Goal: Navigation & Orientation: Find specific page/section

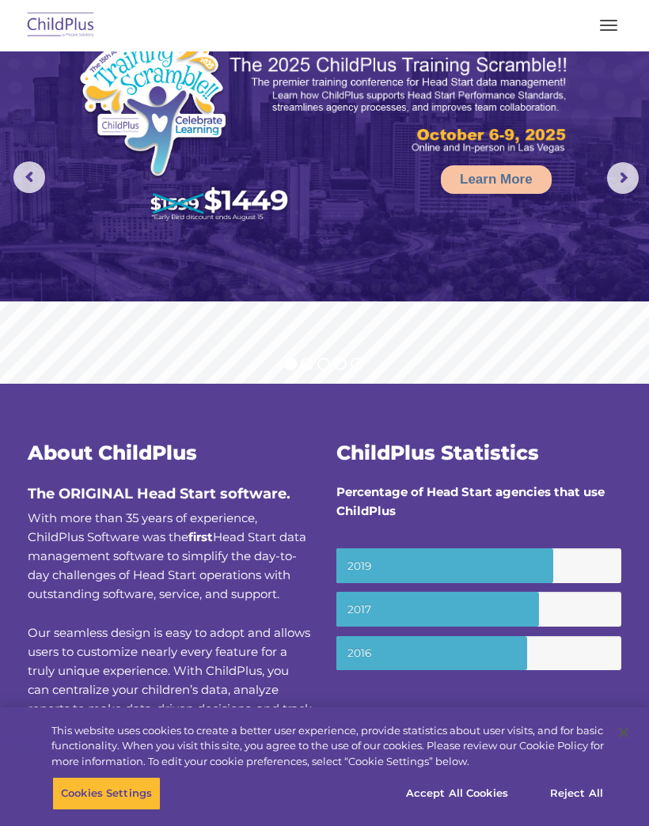
click at [617, 24] on button "button" at bounding box center [608, 25] width 33 height 25
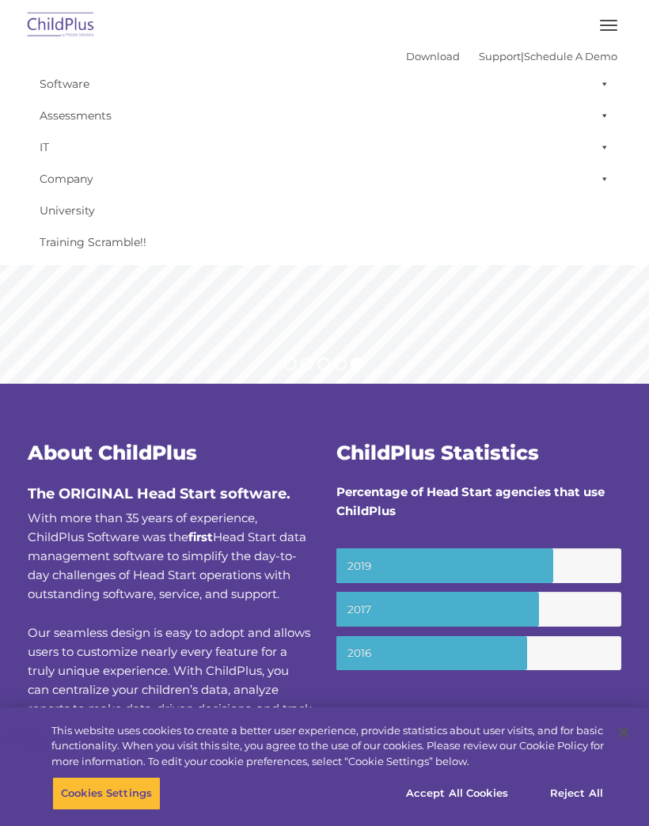
click at [616, 19] on button "button" at bounding box center [608, 25] width 33 height 25
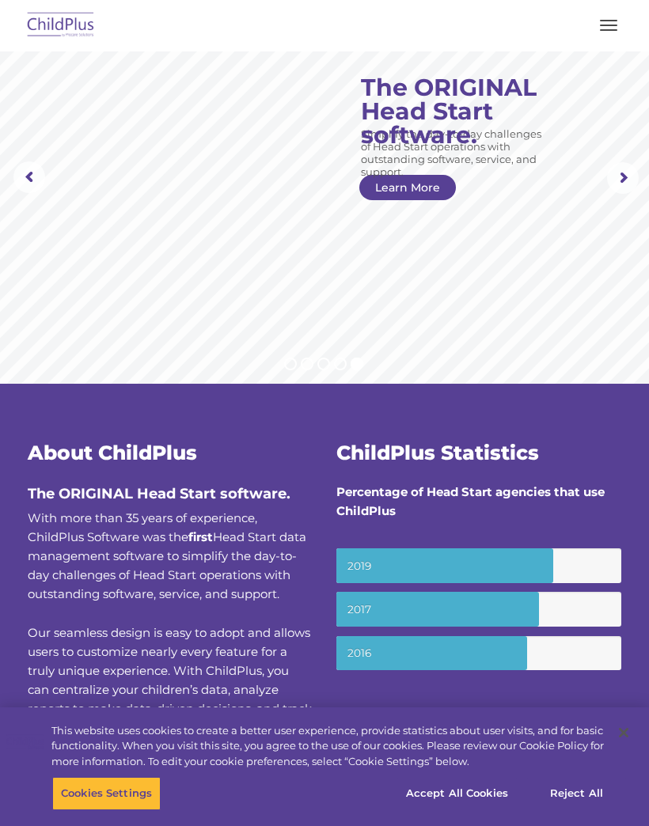
click at [79, 19] on img at bounding box center [61, 25] width 74 height 37
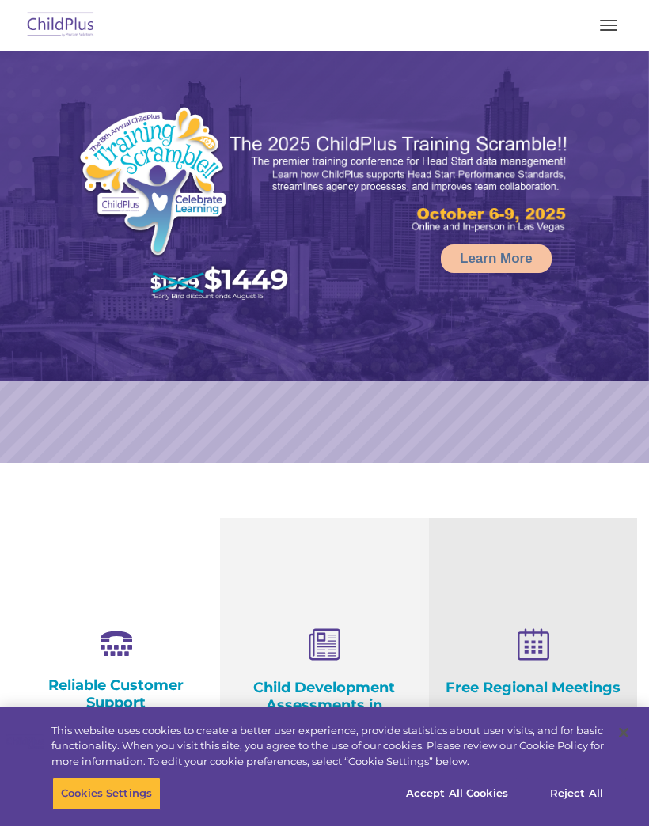
select select "MEDIUM"
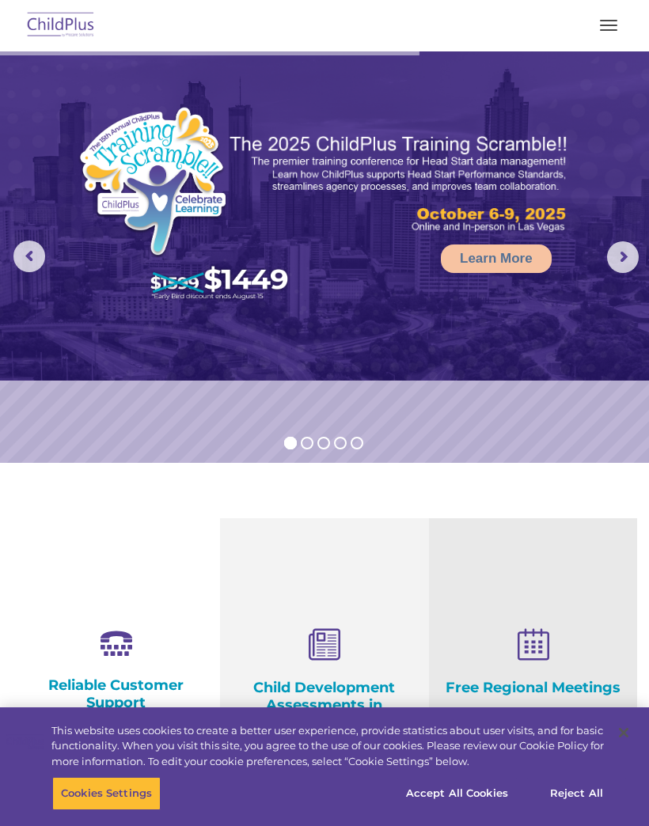
click at [614, 19] on button "button" at bounding box center [608, 25] width 33 height 25
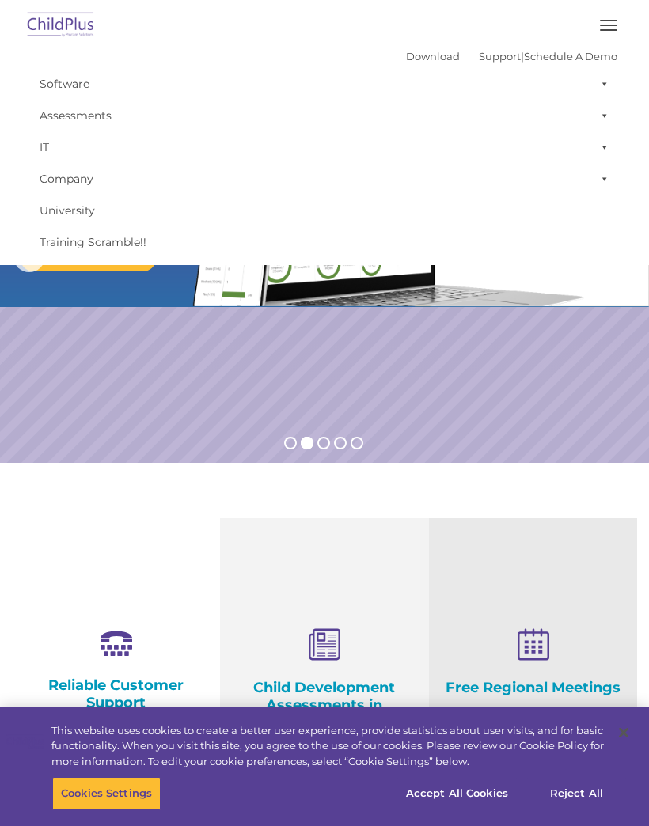
scroll to position [12, 0]
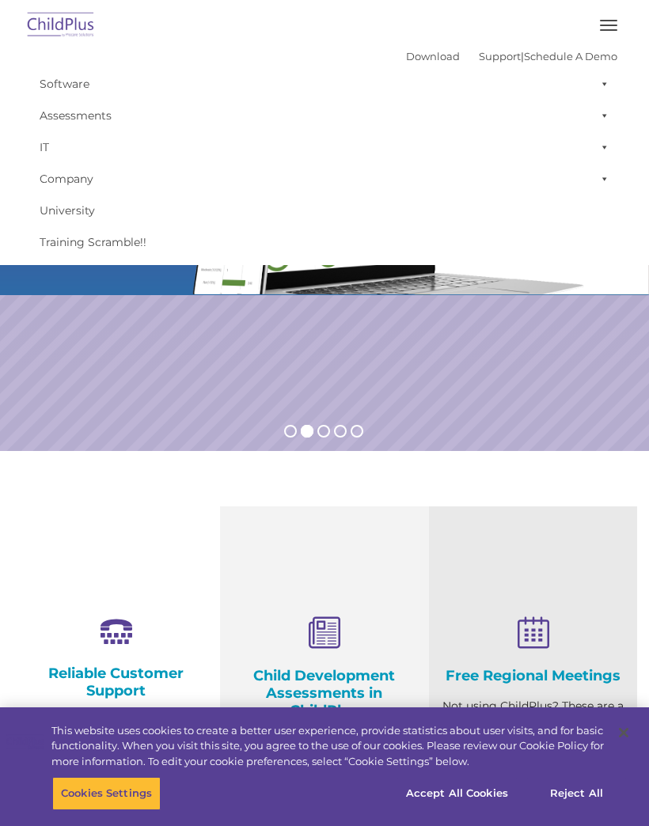
click at [607, 74] on span at bounding box center [602, 84] width 16 height 32
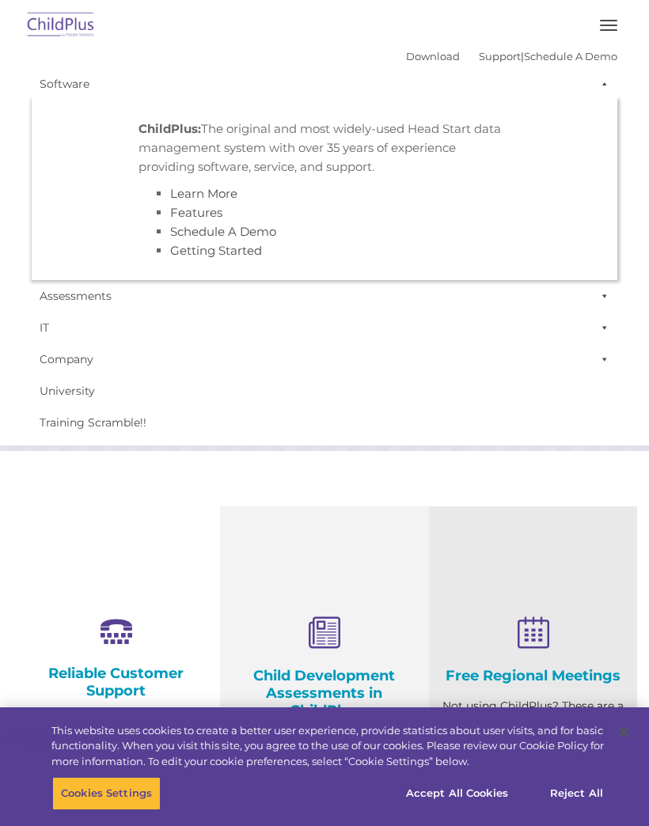
click at [535, 297] on link "Assessments" at bounding box center [325, 296] width 586 height 32
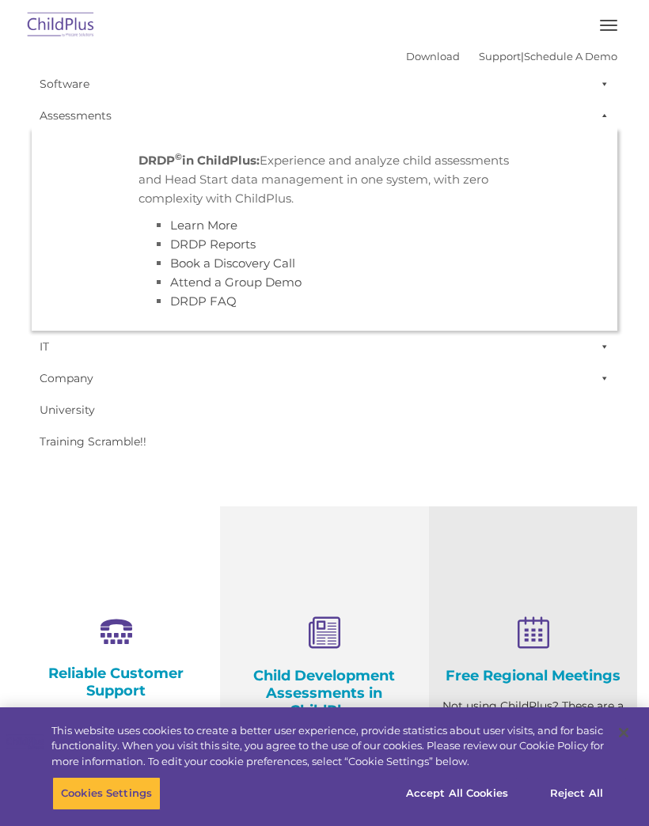
scroll to position [11, 0]
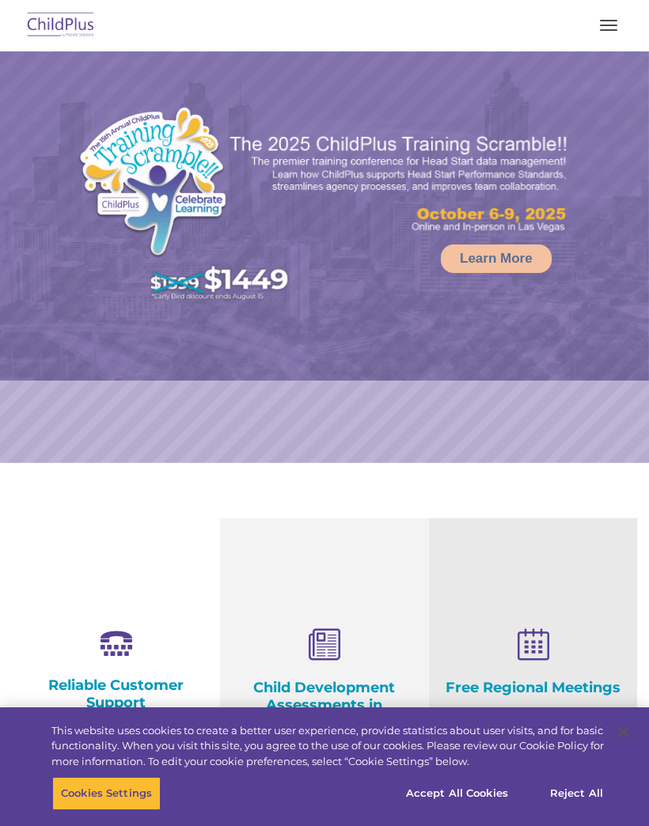
select select "MEDIUM"
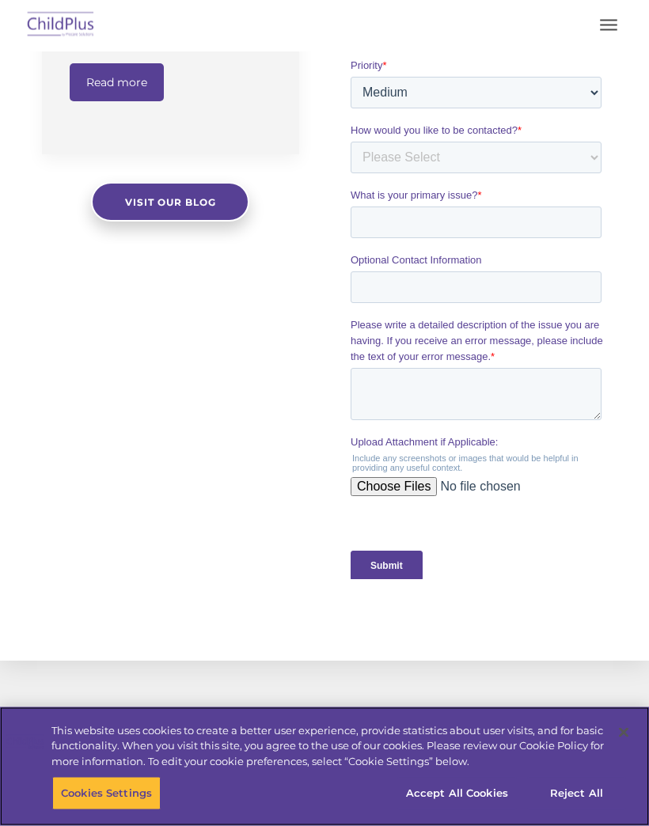
scroll to position [1386, 0]
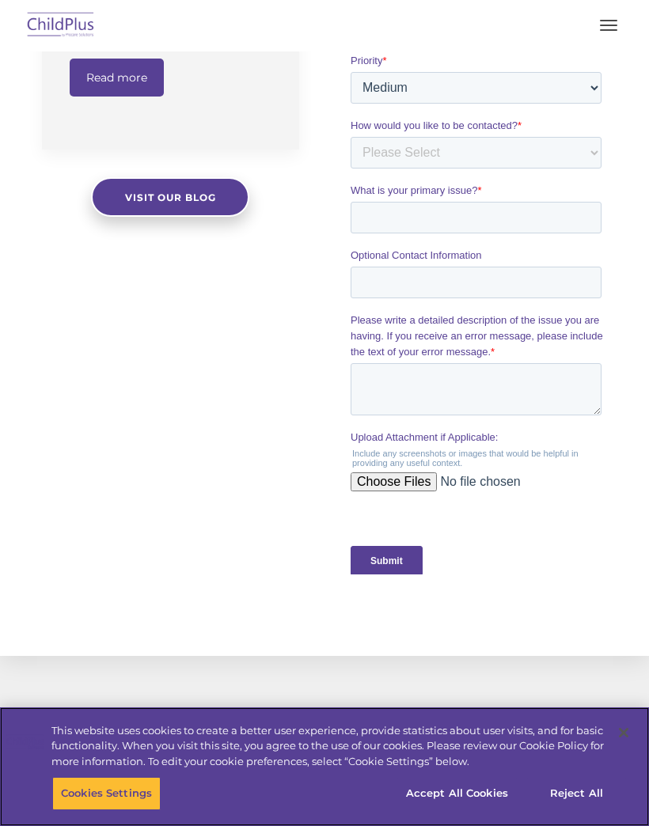
click at [467, 811] on button "Accept All Cookies" at bounding box center [457, 793] width 120 height 33
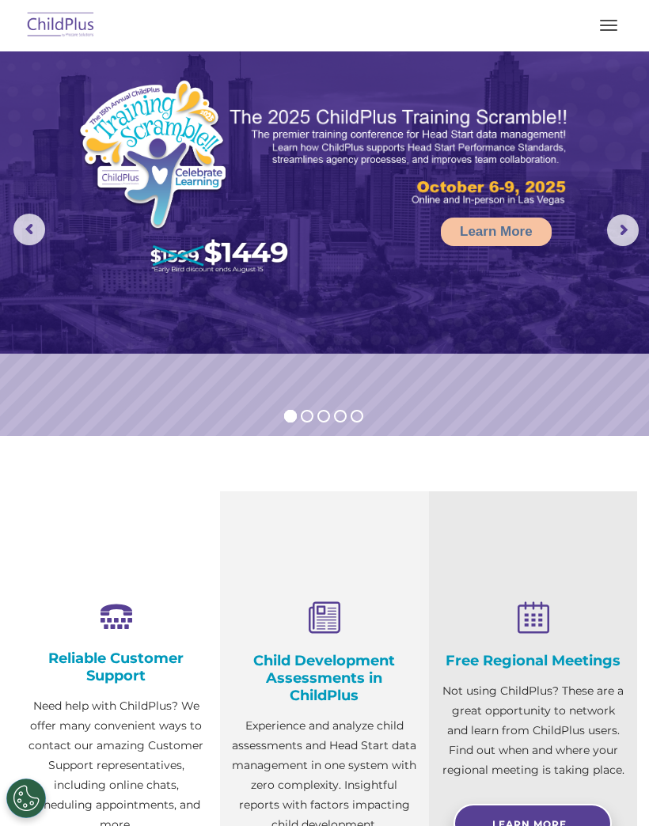
scroll to position [0, 0]
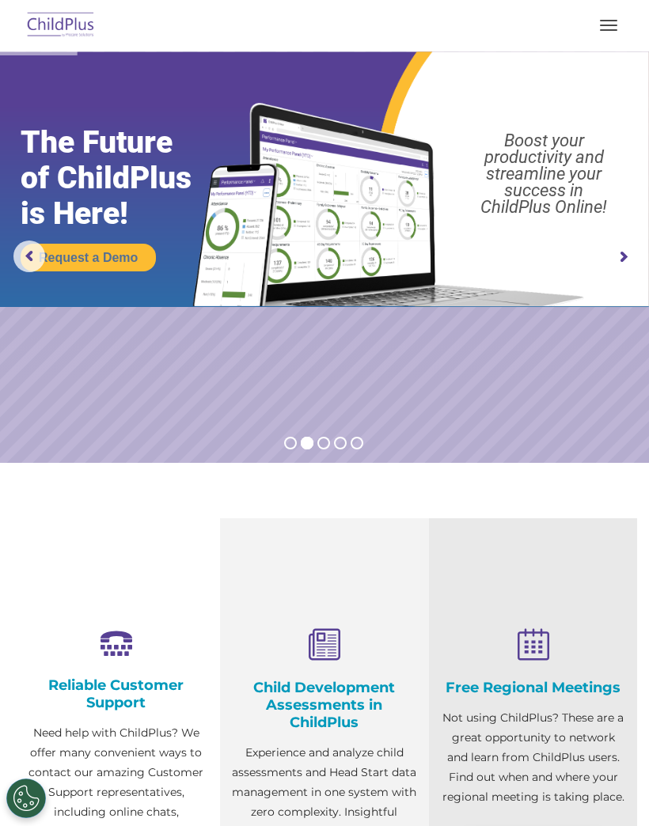
click at [626, 260] on rs-arrow at bounding box center [623, 257] width 32 height 32
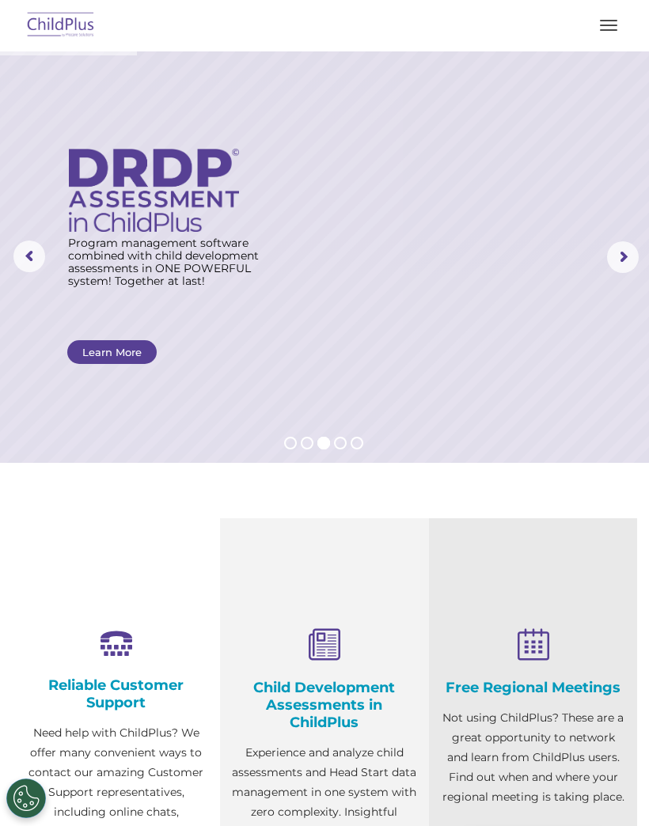
click at [629, 256] on rs-arrow at bounding box center [623, 257] width 32 height 32
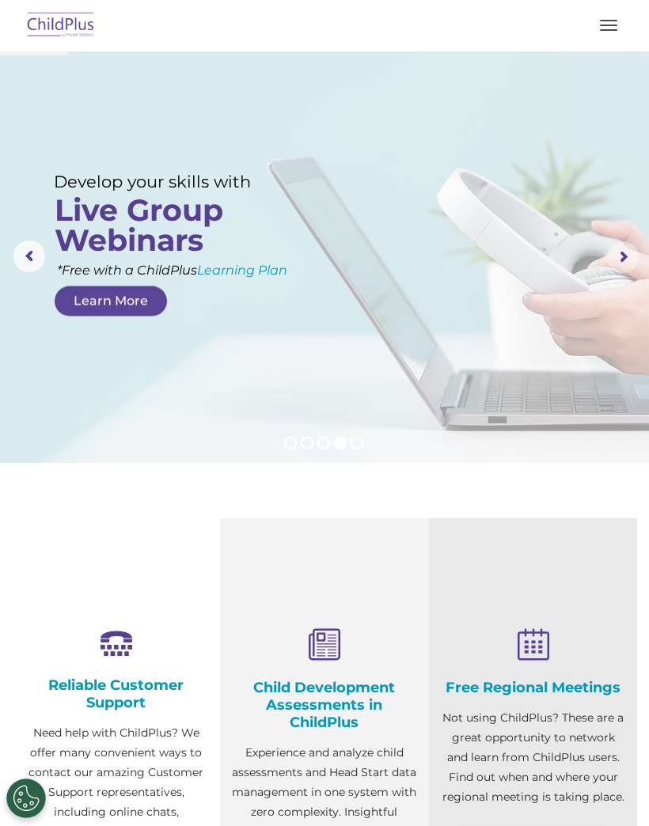
click at [616, 258] on rs-arrow at bounding box center [623, 257] width 32 height 32
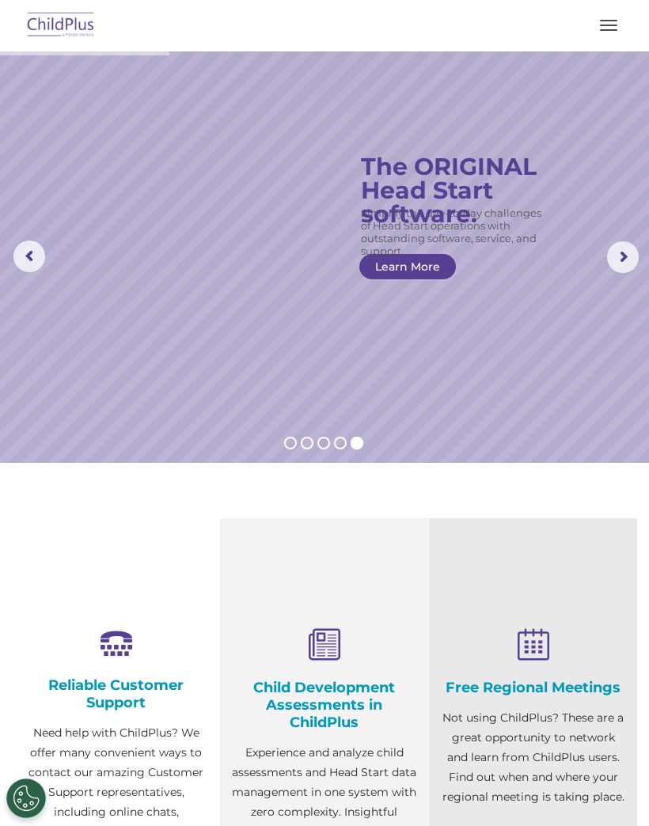
click at [633, 267] on rs-arrow at bounding box center [623, 257] width 32 height 32
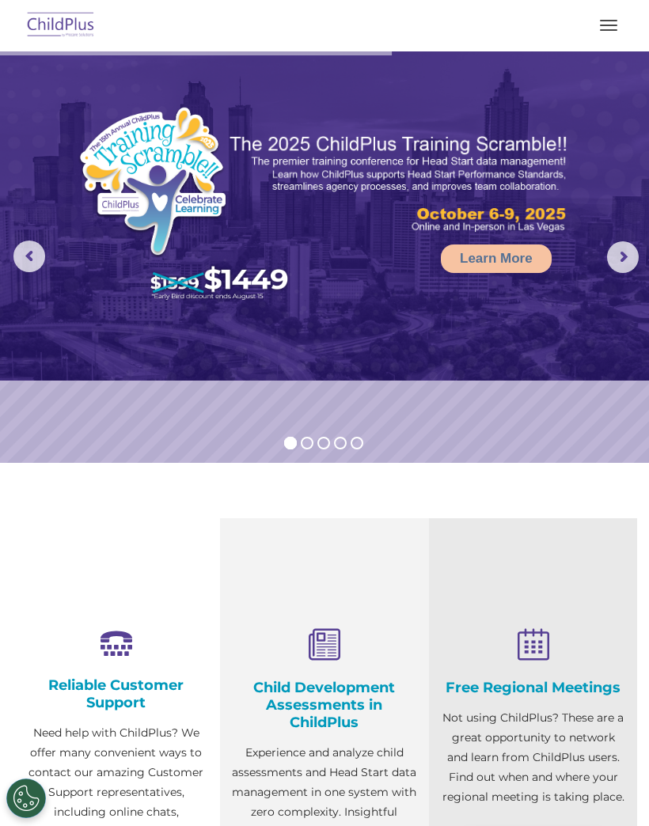
click at [602, 30] on span "button" at bounding box center [608, 30] width 17 height 2
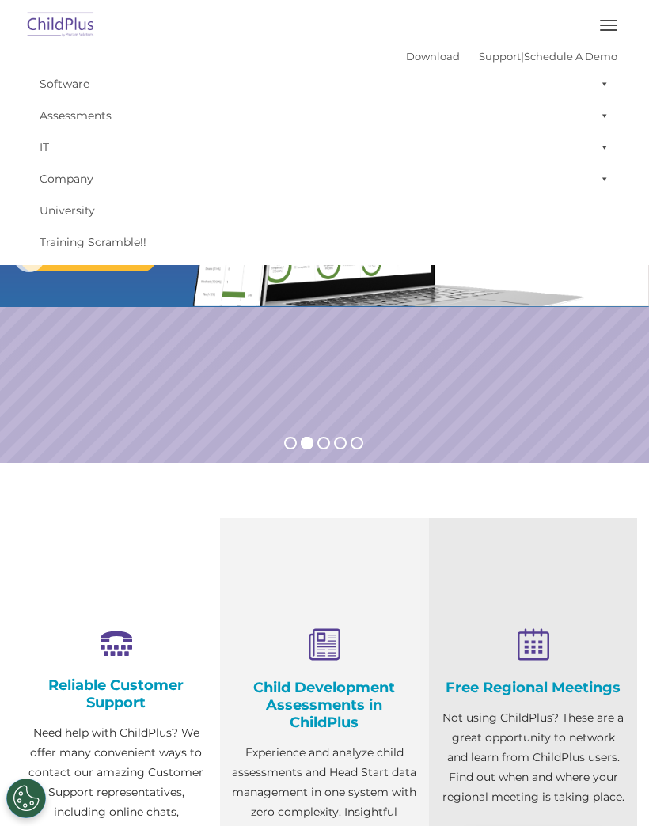
click at [82, 17] on img at bounding box center [61, 25] width 74 height 37
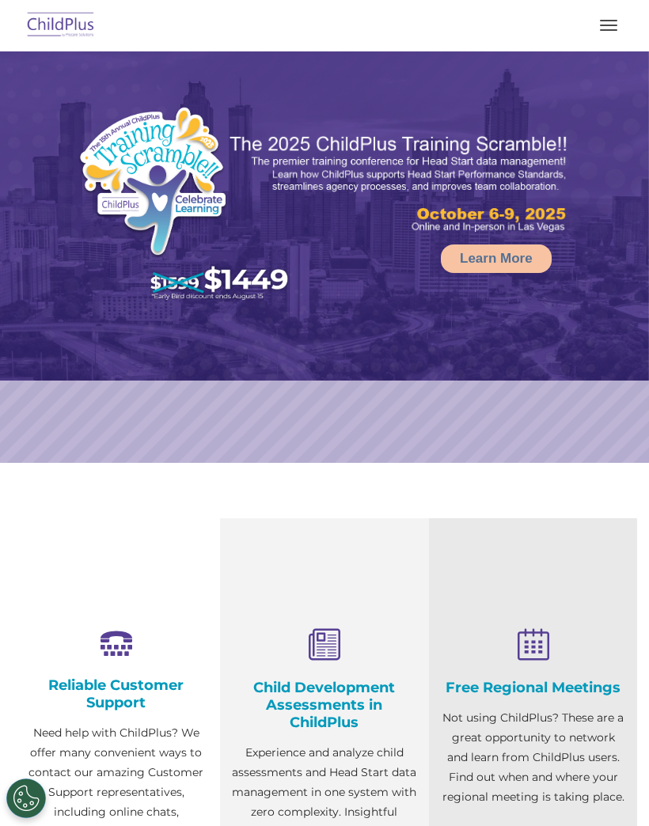
select select "MEDIUM"
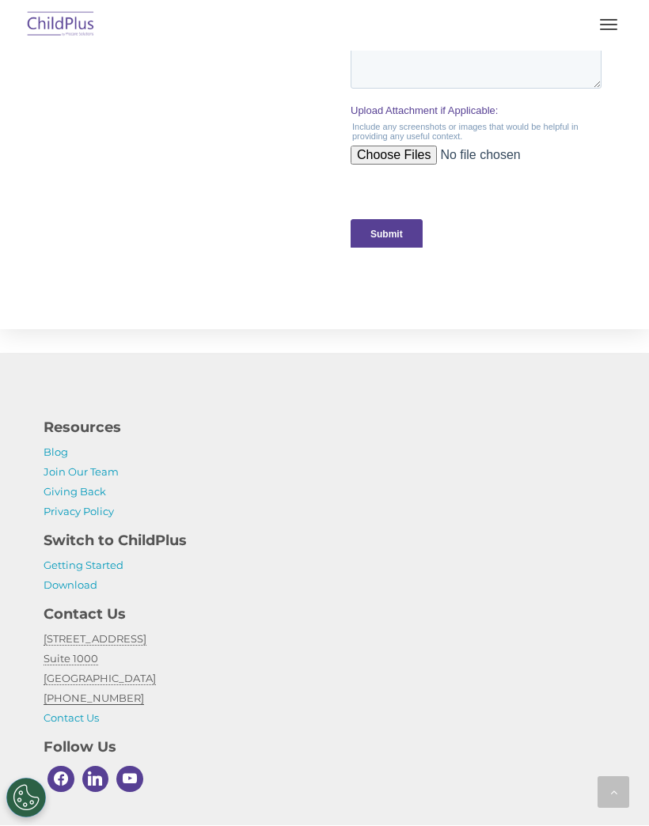
scroll to position [1712, 0]
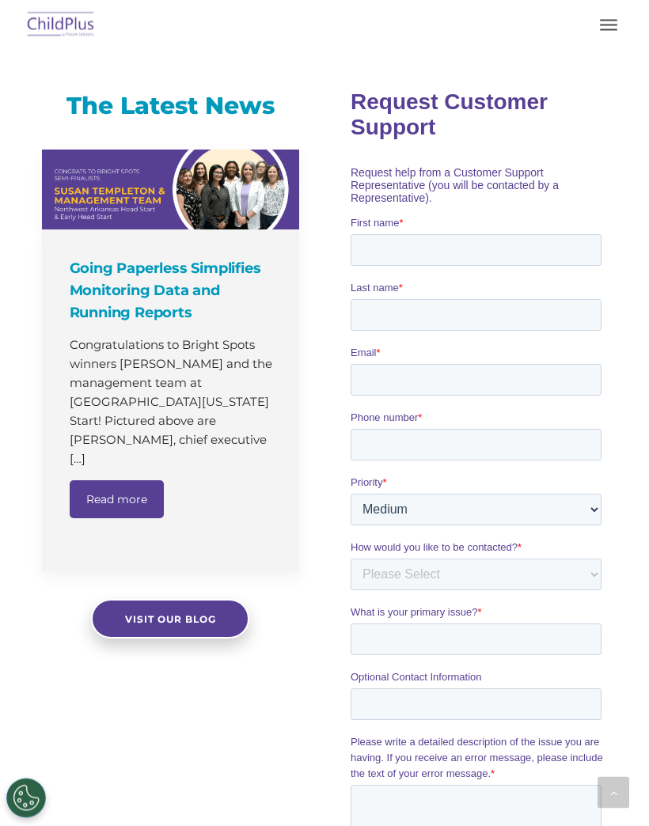
click at [31, 788] on button "Cookies Settings" at bounding box center [26, 799] width 40 height 40
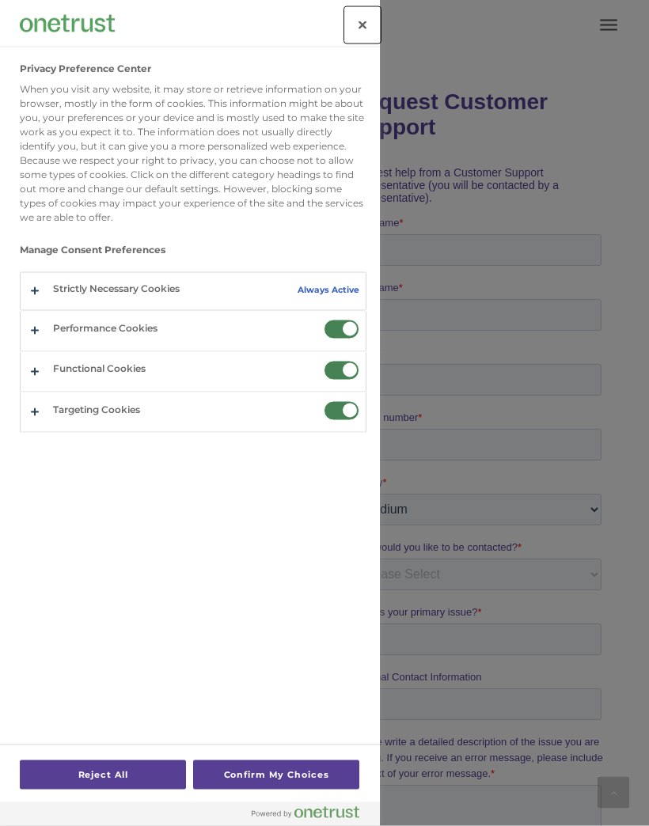
scroll to position [964, 0]
click at [360, 29] on button "Close" at bounding box center [362, 25] width 35 height 35
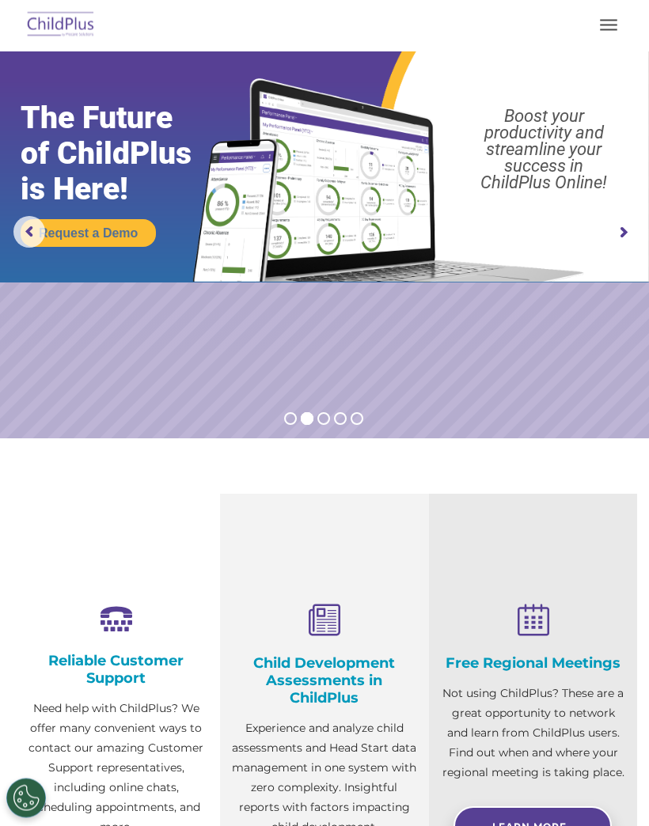
scroll to position [0, 0]
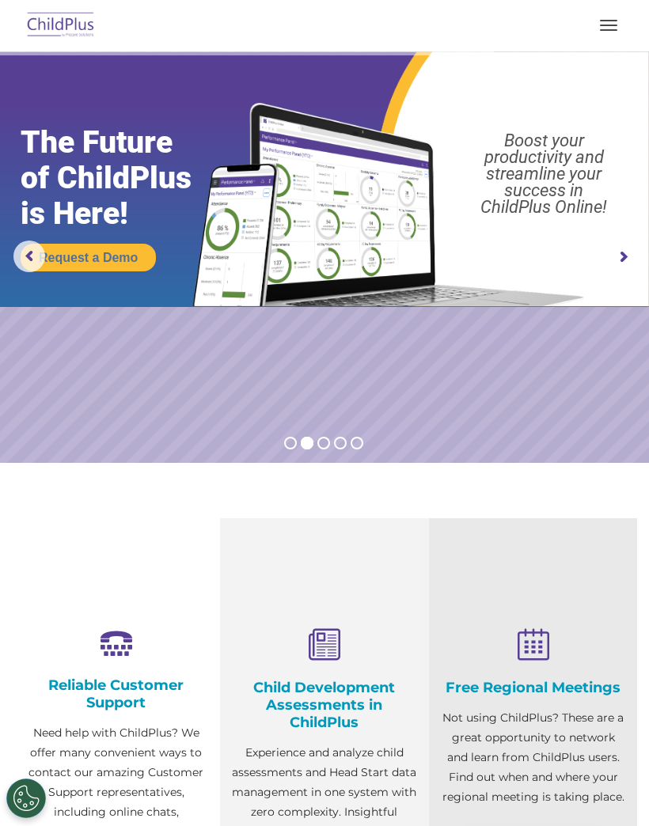
click at [71, 26] on img at bounding box center [61, 25] width 74 height 37
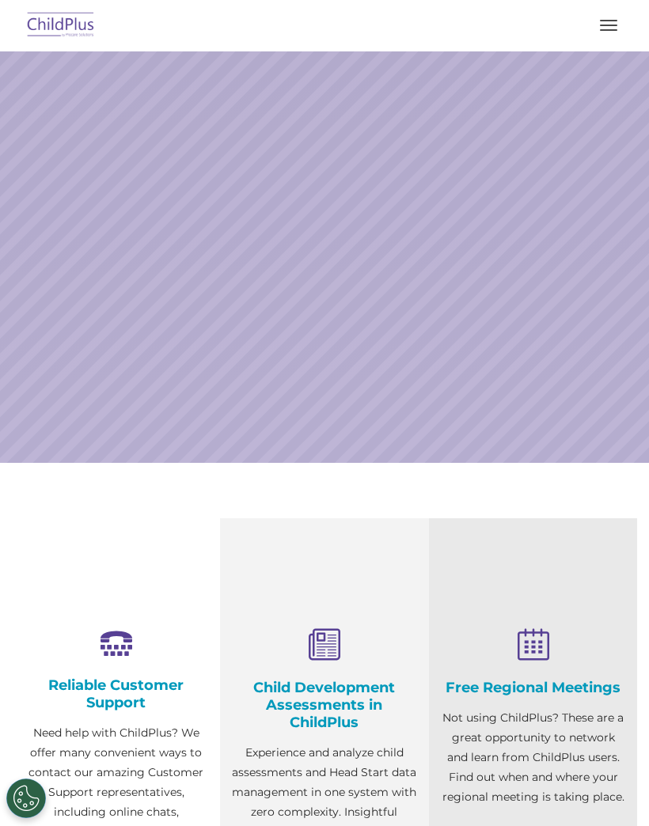
scroll to position [-13, 0]
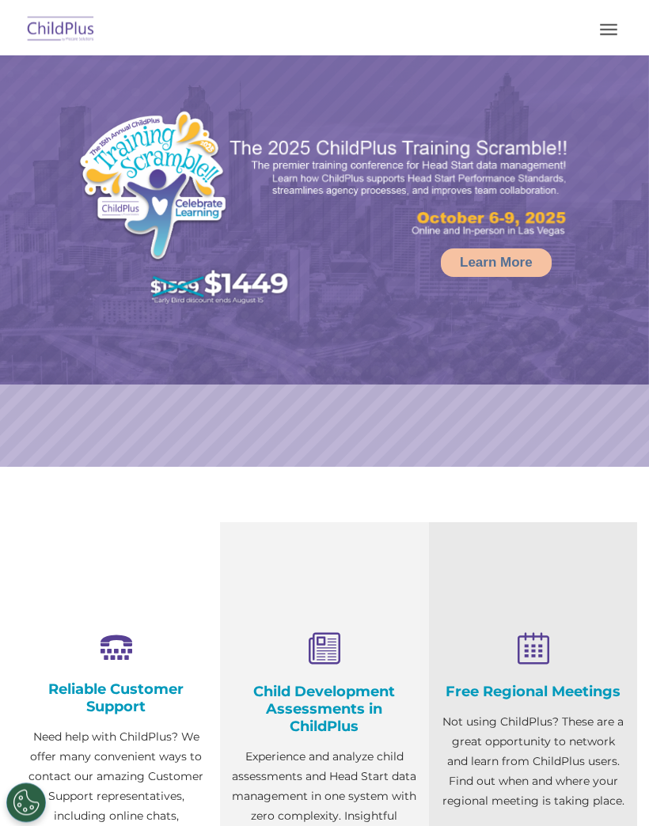
select select "MEDIUM"
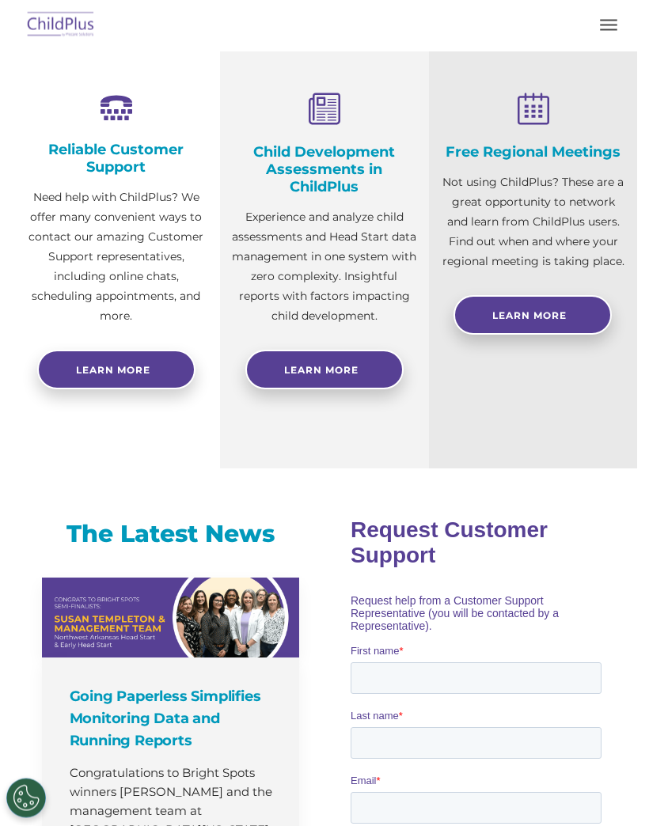
scroll to position [536, 0]
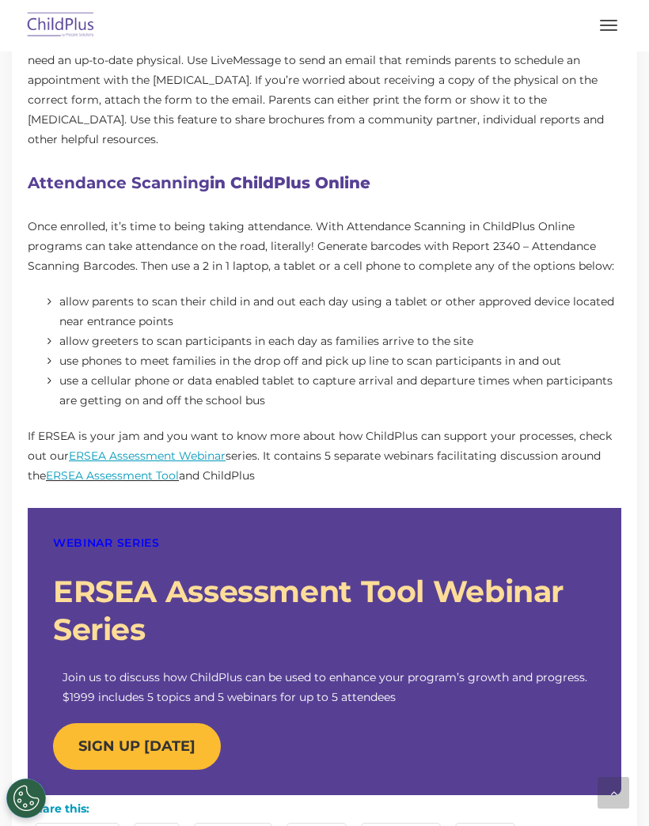
scroll to position [1066, 0]
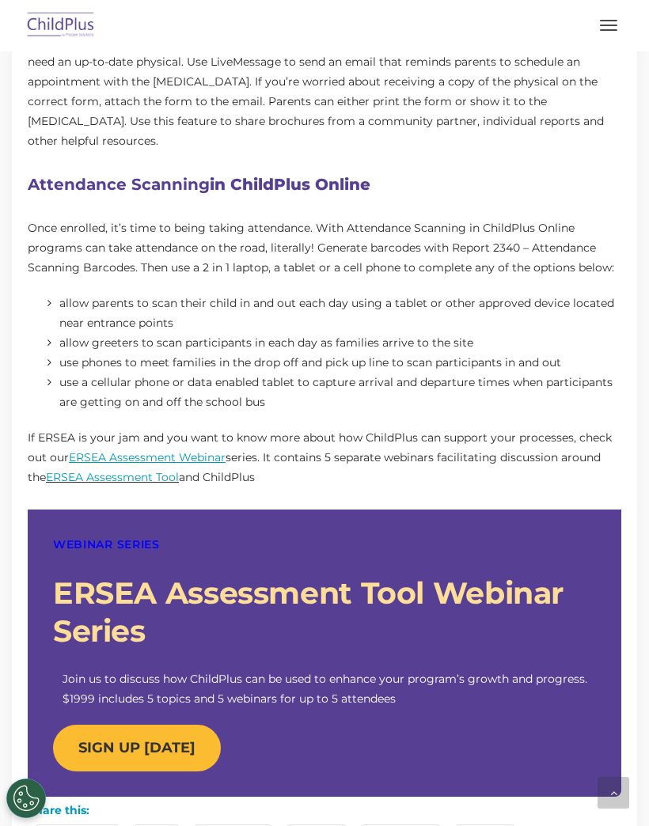
click at [170, 826] on link "Click to share on X (Opens in new window) X" at bounding box center [157, 838] width 44 height 24
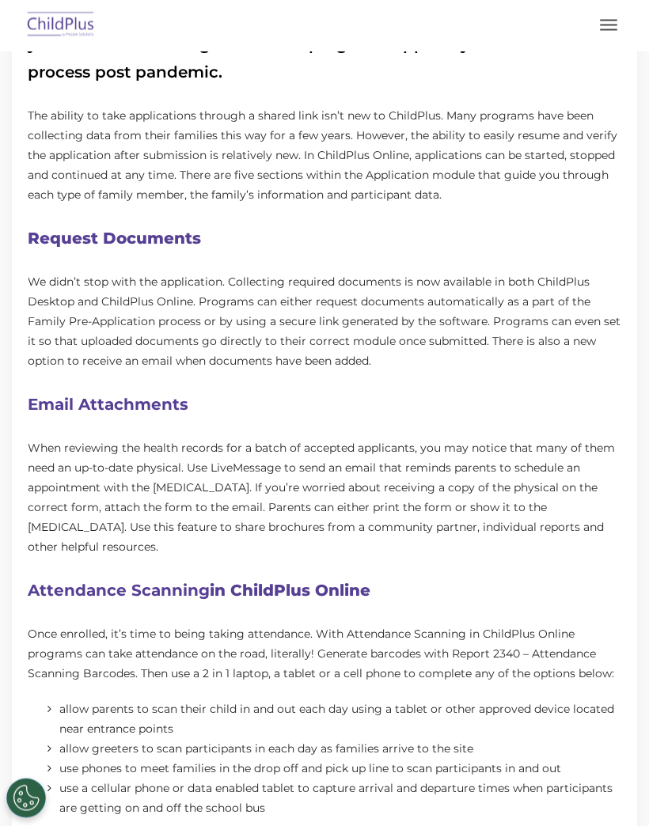
scroll to position [648, 0]
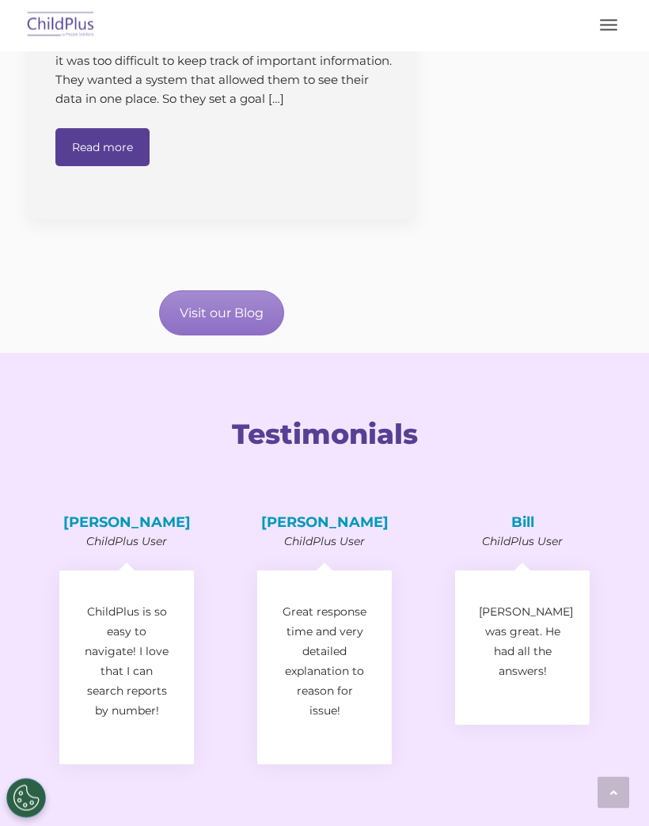
scroll to position [2113, 0]
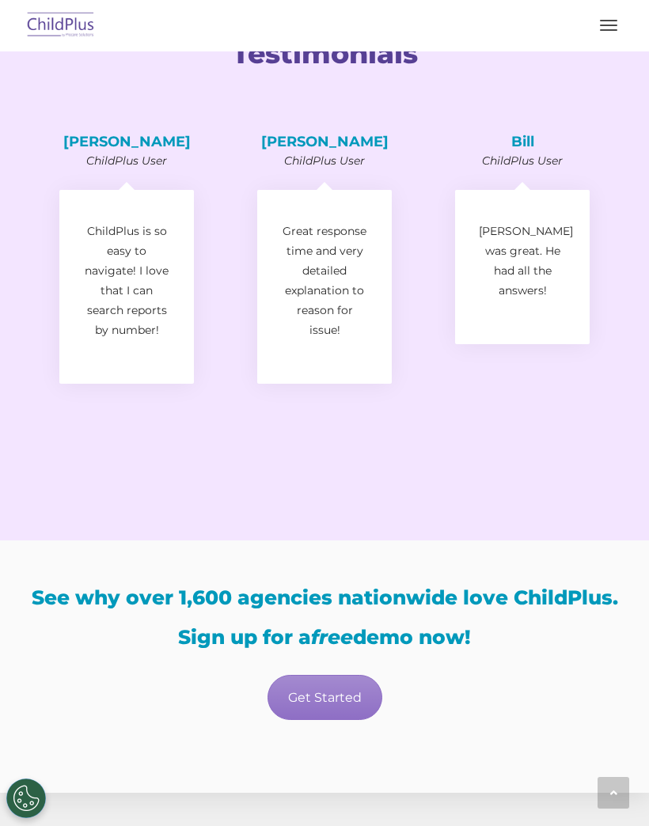
click at [433, 313] on div "Bill ChildPlus User Victor was great. He had all the answers!" at bounding box center [523, 240] width 198 height 283
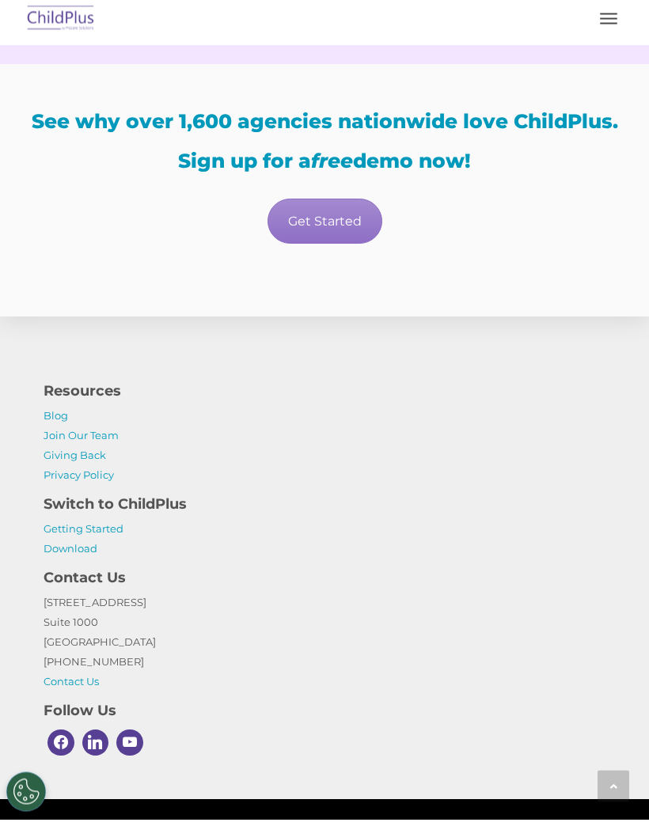
scroll to position [3032, 0]
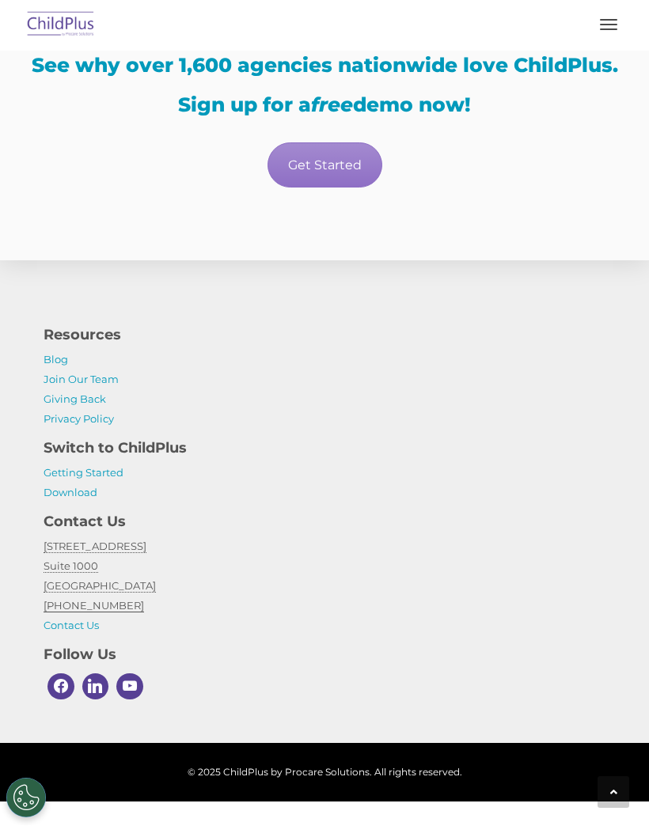
click at [254, 629] on p "1040 Crown Pointe Pkwy Suite 1000 Atlanta, GA 30338 (800) 888-6674 Contact Us" at bounding box center [325, 587] width 562 height 99
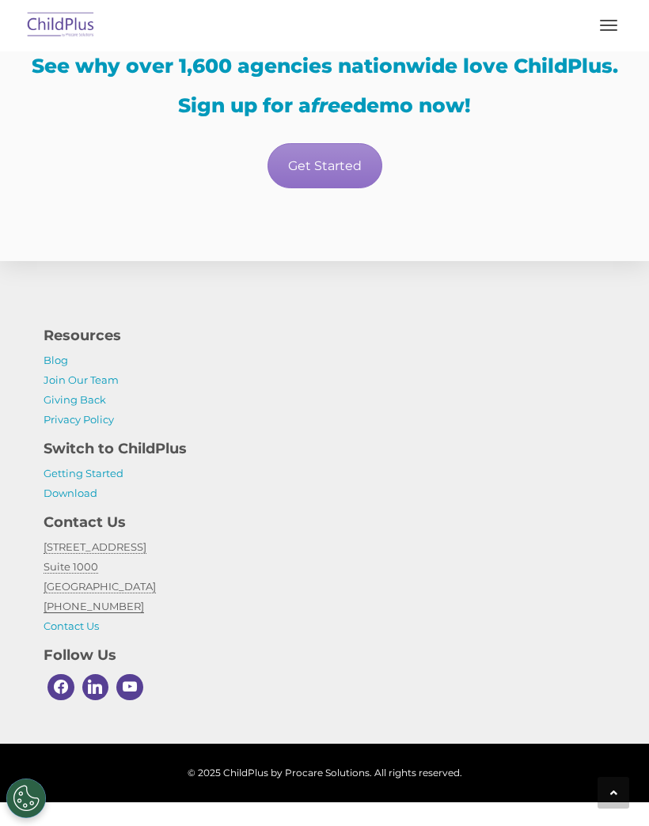
scroll to position [3029, 0]
click at [557, 176] on div "Get Started" at bounding box center [325, 165] width 594 height 45
click at [613, 36] on button "button" at bounding box center [608, 25] width 33 height 25
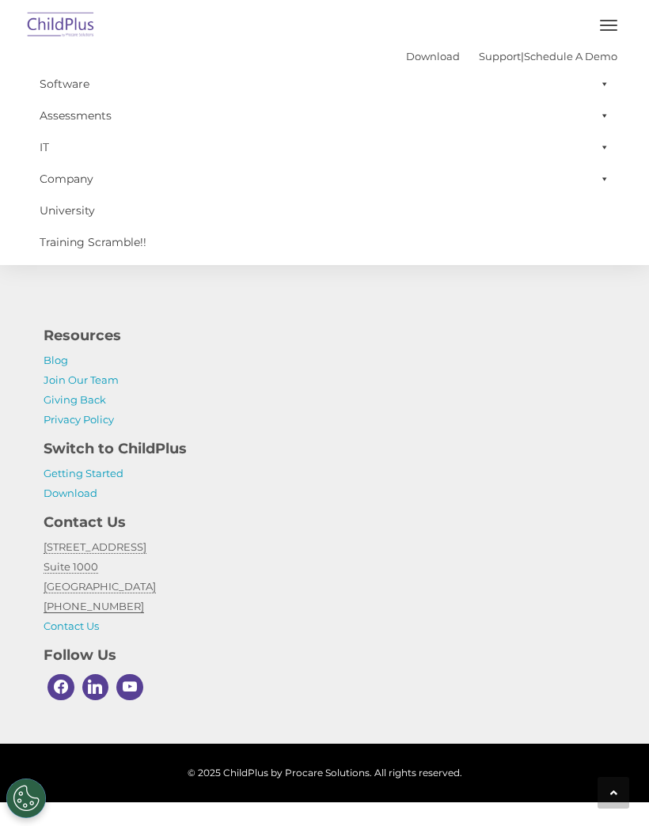
click at [624, 19] on button "button" at bounding box center [608, 25] width 33 height 25
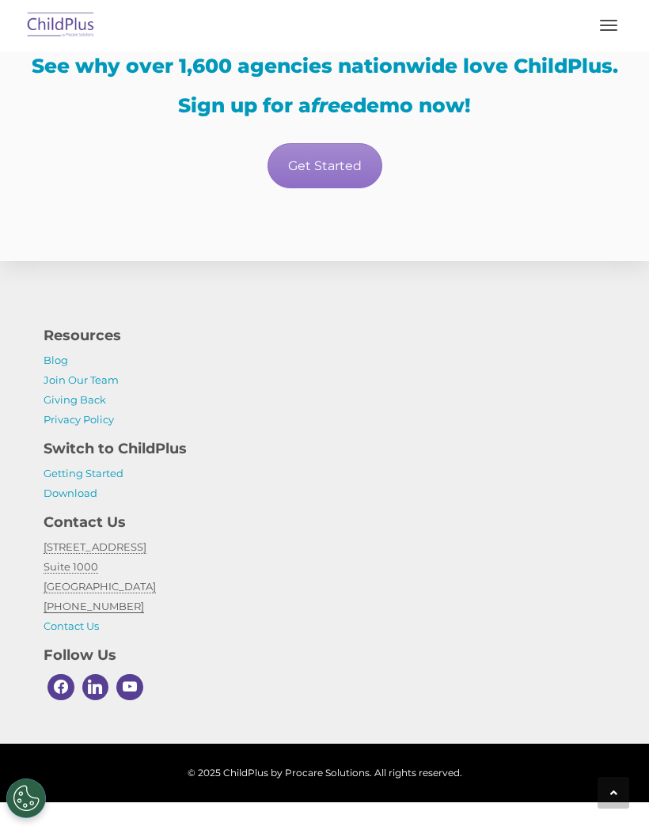
click at [598, 30] on button "button" at bounding box center [608, 25] width 33 height 25
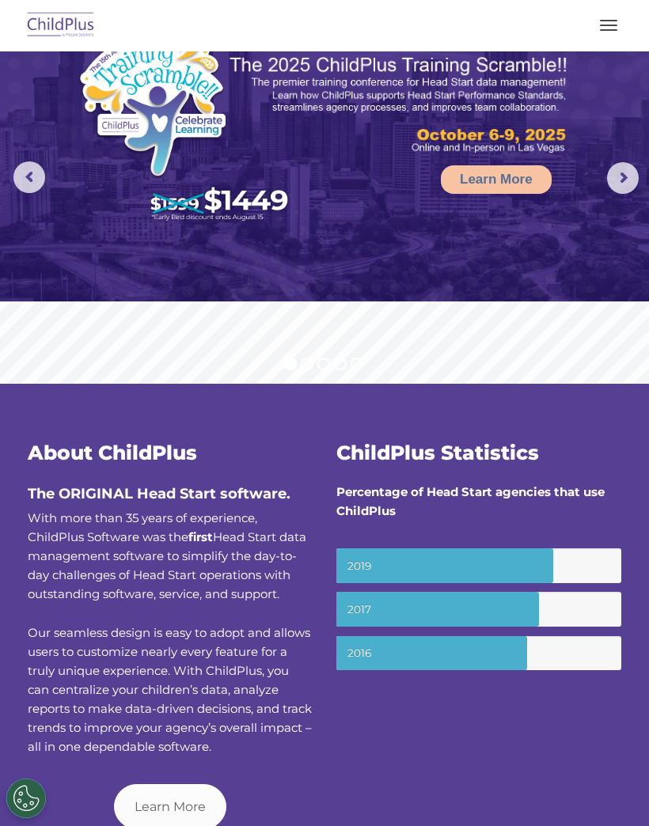
click at [611, 14] on button "button" at bounding box center [608, 25] width 33 height 25
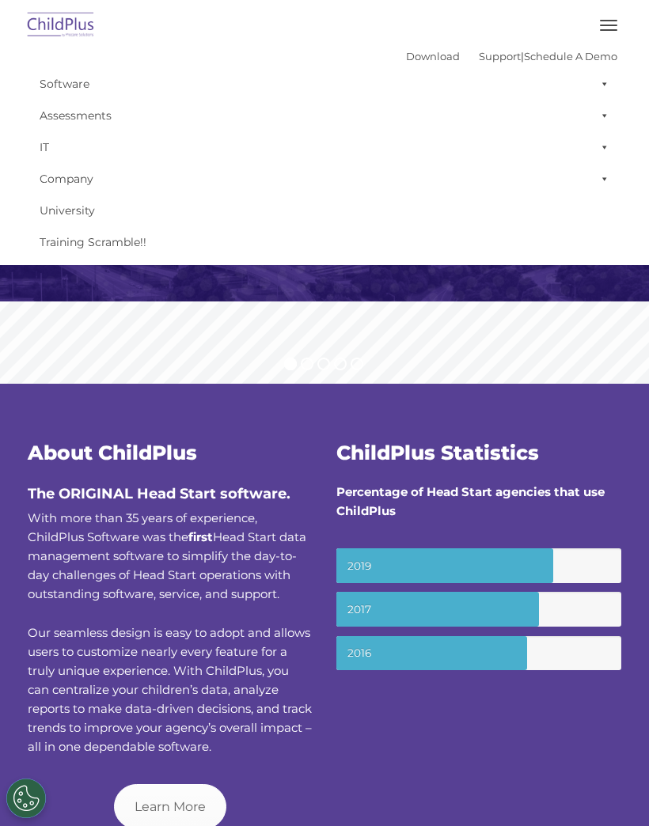
click at [279, 325] on rs-slide "Learn More" at bounding box center [324, 178] width 649 height 412
click at [279, 320] on rs-slide "Learn More" at bounding box center [324, 178] width 649 height 412
click at [176, 711] on span "Our seamless design is easy to adopt and allows users to customize nearly every…" at bounding box center [170, 689] width 284 height 129
